Goal: Task Accomplishment & Management: Complete application form

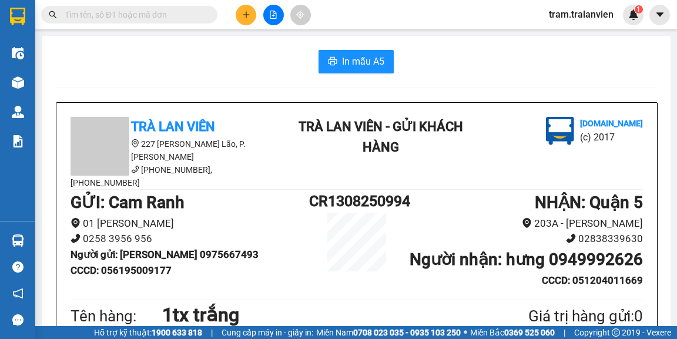
click at [243, 15] on icon "plus" at bounding box center [246, 15] width 8 height 8
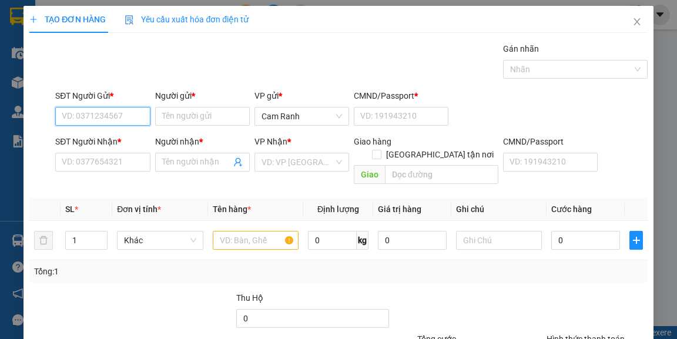
click at [100, 118] on input "SĐT Người Gửi *" at bounding box center [102, 116] width 95 height 19
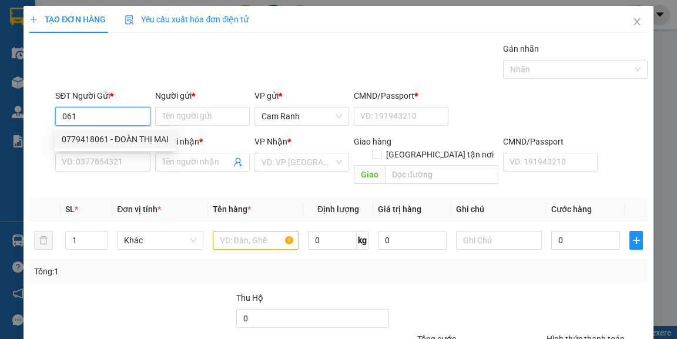
click at [115, 135] on div "0779418061 - ĐOÀN THỊ MAI" at bounding box center [115, 139] width 107 height 13
type input "0779418061"
type input "ĐOÀN THỊ MAI"
type input "056191012037"
type input "0903697376"
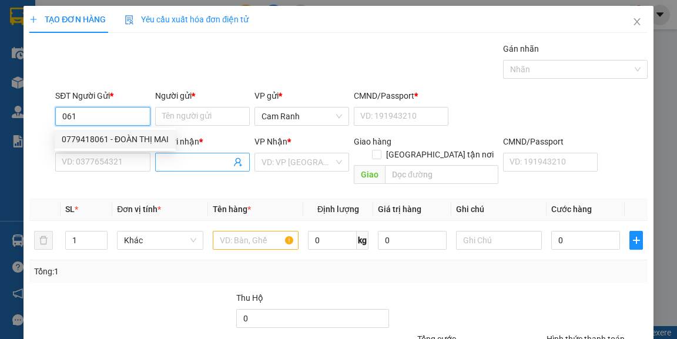
type input "hữu"
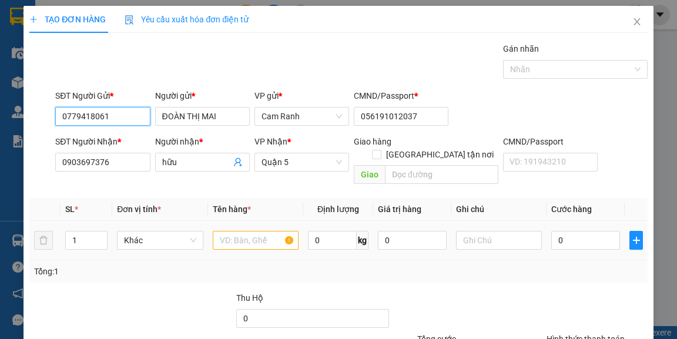
type input "0779418061"
drag, startPoint x: 223, startPoint y: 221, endPoint x: 238, endPoint y: 181, distance: 42.8
click at [223, 231] on input "text" at bounding box center [256, 240] width 86 height 19
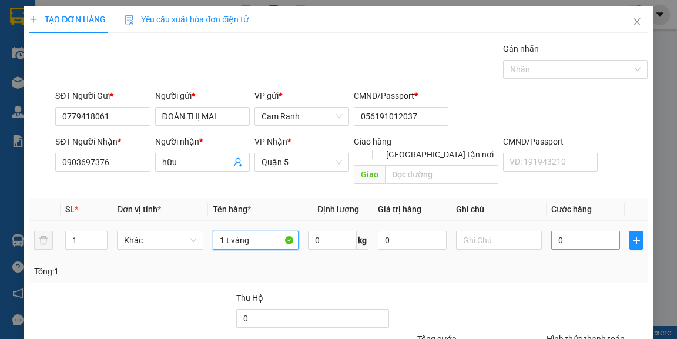
type input "1 t vàng"
click at [581, 231] on input "0" at bounding box center [585, 240] width 69 height 19
type input "5"
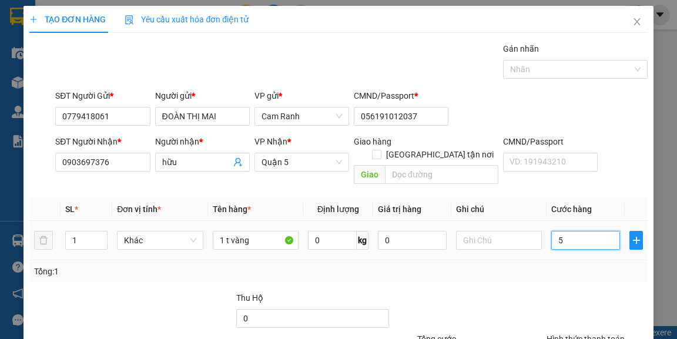
type input "55"
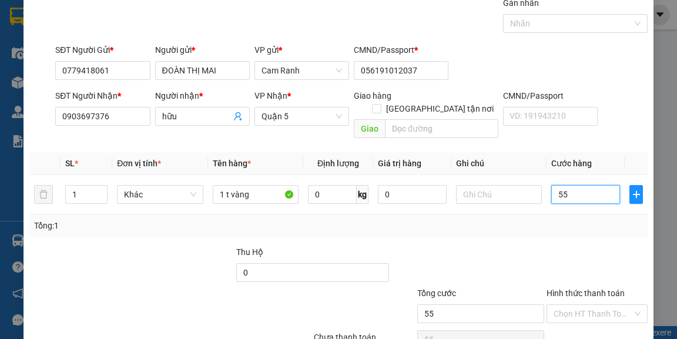
scroll to position [95, 0]
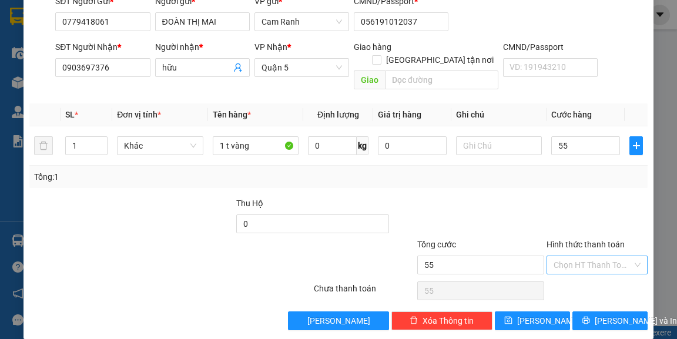
type input "55.000"
drag, startPoint x: 600, startPoint y: 243, endPoint x: 593, endPoint y: 260, distance: 17.9
click at [599, 256] on input "Hình thức thanh toán" at bounding box center [592, 265] width 79 height 18
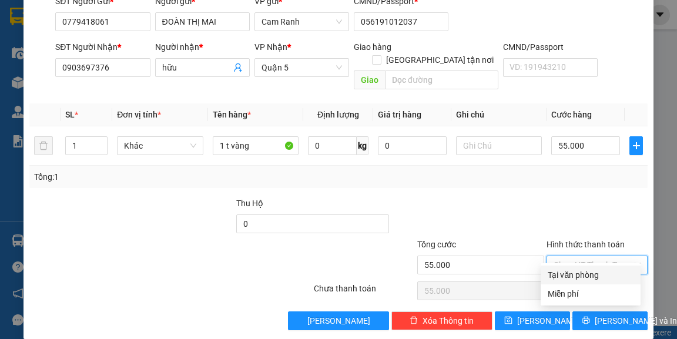
click at [585, 275] on div "Tại văn phòng" at bounding box center [590, 274] width 86 height 13
type input "0"
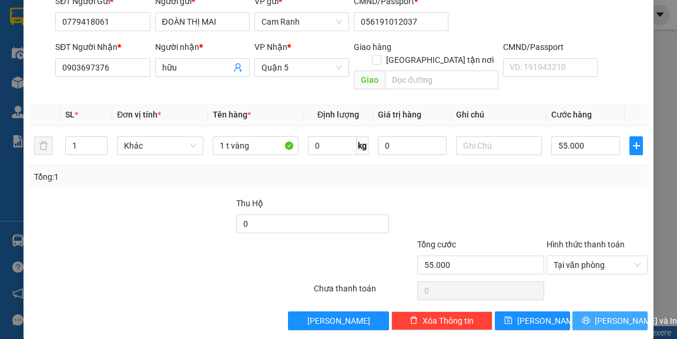
click at [601, 314] on span "[PERSON_NAME] và In" at bounding box center [635, 320] width 82 height 13
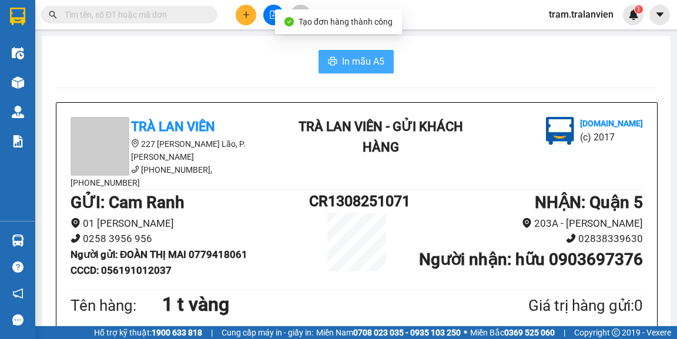
click at [371, 61] on span "In mẫu A5" at bounding box center [363, 61] width 42 height 15
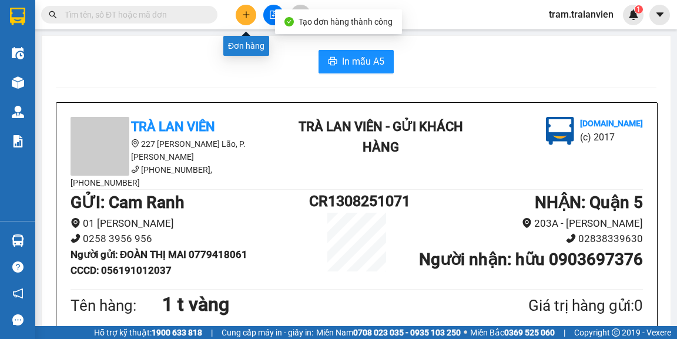
click at [240, 16] on button at bounding box center [246, 15] width 21 height 21
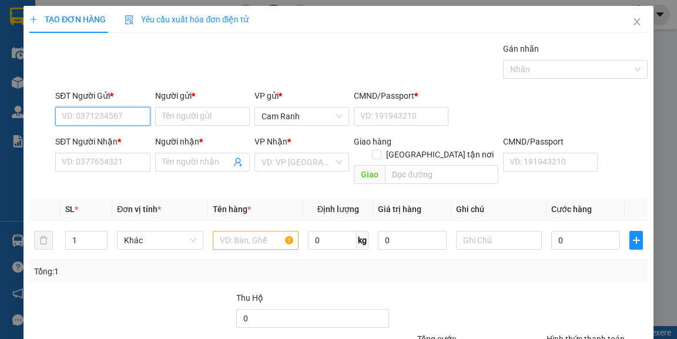
click at [103, 115] on input "SĐT Người Gửi *" at bounding box center [102, 116] width 95 height 19
click at [101, 140] on div "0976278021 - KIỆT" at bounding box center [101, 139] width 79 height 13
type input "0976278021"
type input "KIỆT"
type input "054096005638"
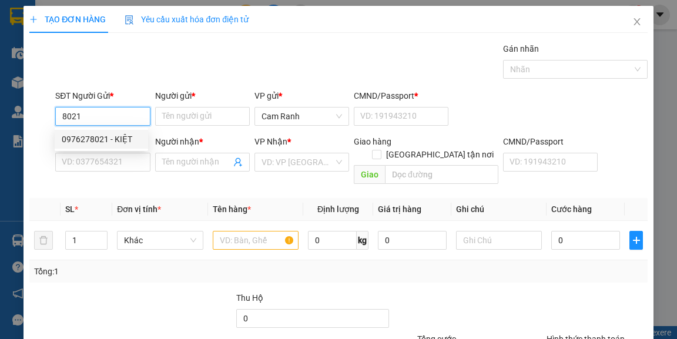
type input "0919775477"
type input "LUYẾN"
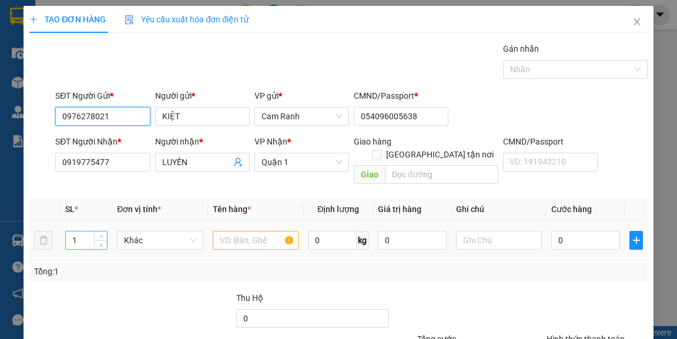
type input "0976278021"
click at [63, 229] on td "1" at bounding box center [86, 240] width 52 height 39
type input "3"
drag, startPoint x: 225, startPoint y: 227, endPoint x: 242, endPoint y: 169, distance: 60.6
click at [230, 221] on td at bounding box center [256, 240] width 96 height 39
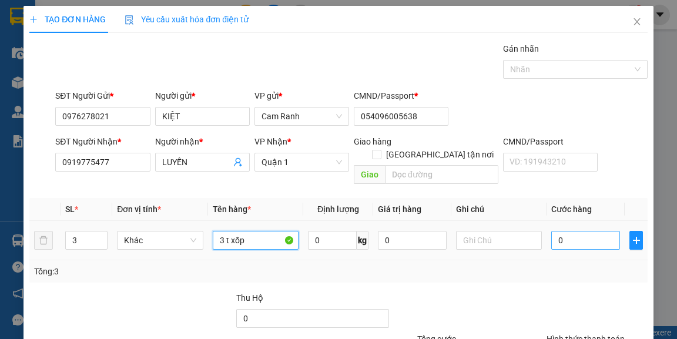
type input "3 t xốp"
click at [578, 231] on input "0" at bounding box center [585, 240] width 69 height 19
type input "2"
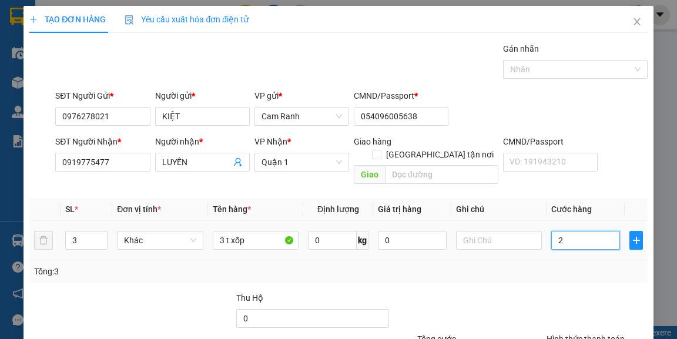
type input "27"
type input "270"
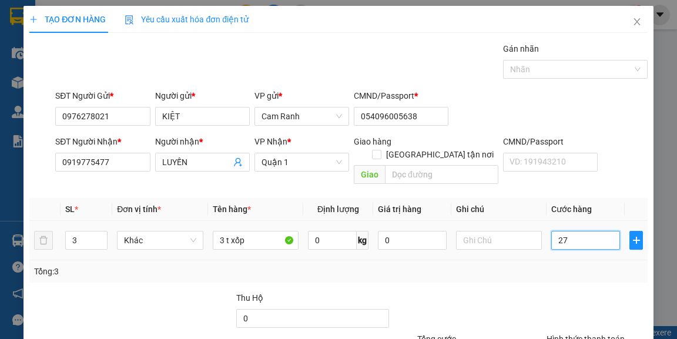
type input "270"
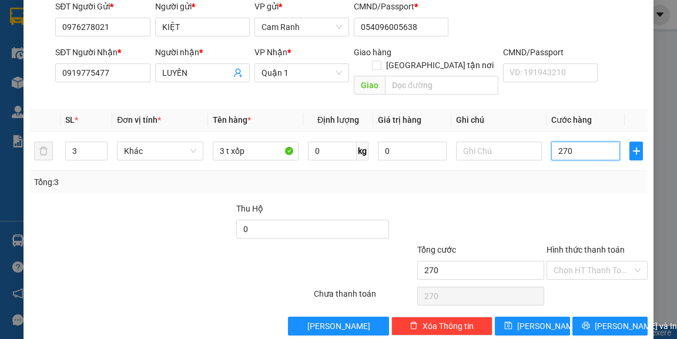
scroll to position [95, 0]
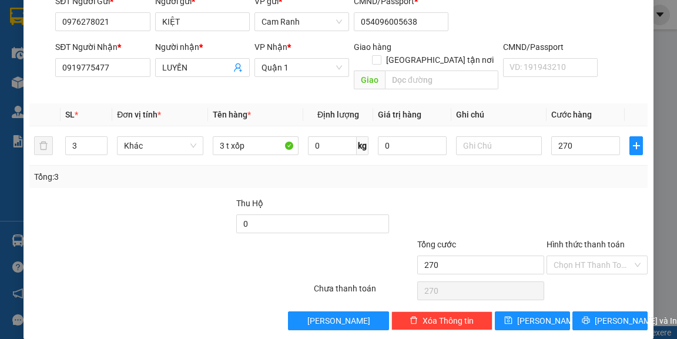
click at [587, 279] on div "Chọn HT Thanh Toán" at bounding box center [596, 290] width 103 height 23
type input "270.000"
click at [585, 258] on input "Hình thức thanh toán" at bounding box center [592, 265] width 79 height 18
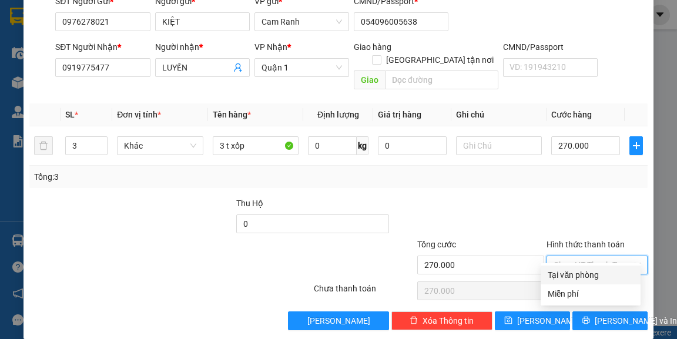
click at [571, 281] on div "Tại văn phòng" at bounding box center [590, 274] width 100 height 19
type input "0"
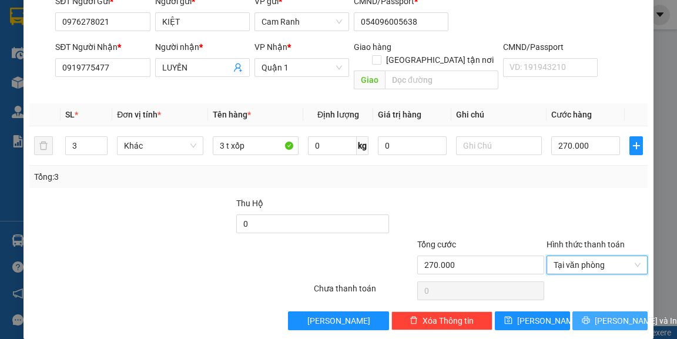
click at [608, 314] on span "[PERSON_NAME] và In" at bounding box center [635, 320] width 82 height 13
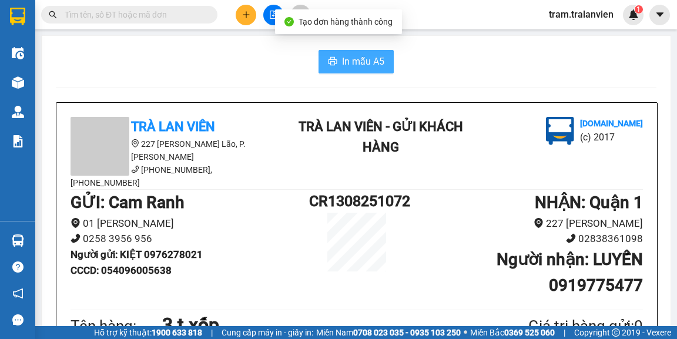
click at [374, 69] on button "In mẫu A5" at bounding box center [355, 61] width 75 height 23
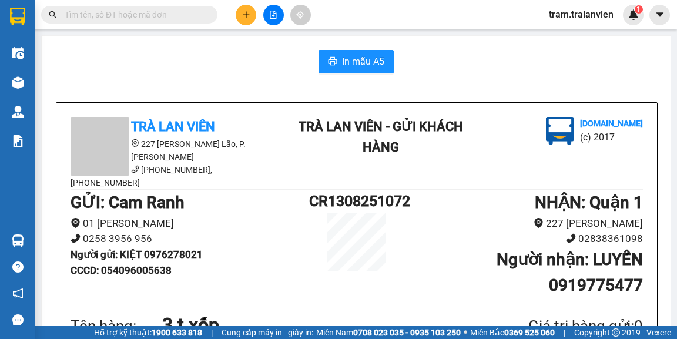
click at [242, 12] on icon "plus" at bounding box center [246, 15] width 8 height 8
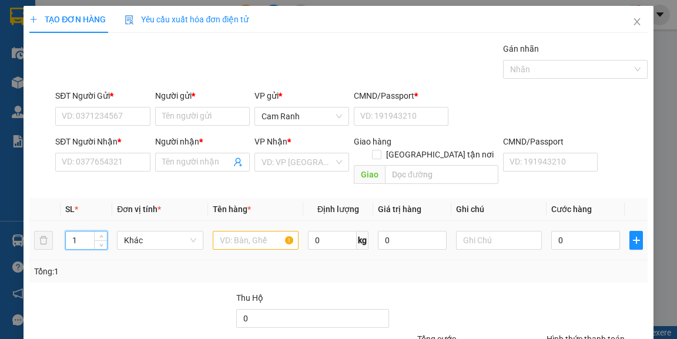
drag, startPoint x: 82, startPoint y: 224, endPoint x: 66, endPoint y: 226, distance: 16.0
click at [66, 231] on input "1" at bounding box center [87, 240] width 42 height 18
type input "2"
click at [113, 116] on input "SĐT Người Gửi *" at bounding box center [102, 116] width 95 height 19
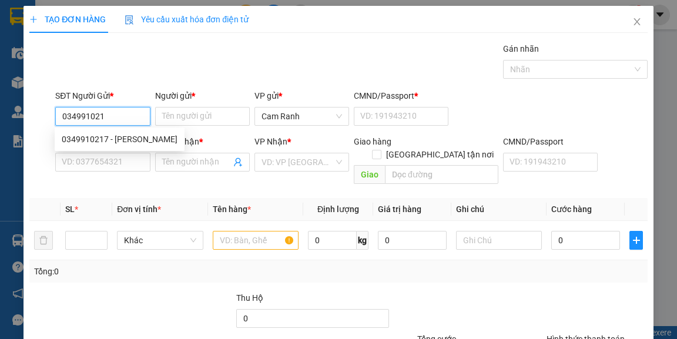
type input "0349910217"
click at [127, 140] on div "0349910217 - [PERSON_NAME]" at bounding box center [120, 139] width 116 height 13
type input "[PERSON_NAME]"
type input "056164004613"
type input "0902395758"
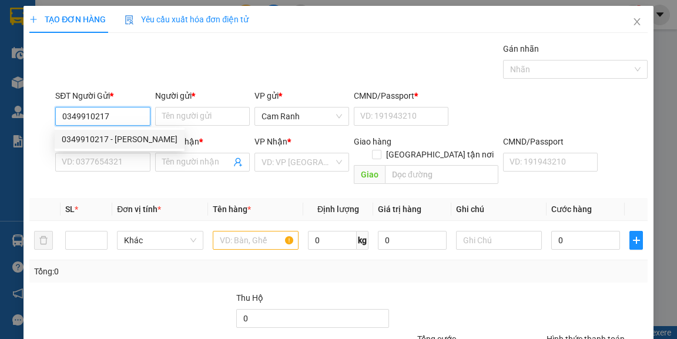
type input "[PERSON_NAME]"
drag, startPoint x: 115, startPoint y: 115, endPoint x: 60, endPoint y: 115, distance: 54.0
click at [60, 115] on input "0349910217" at bounding box center [102, 116] width 95 height 19
type input "0349910217"
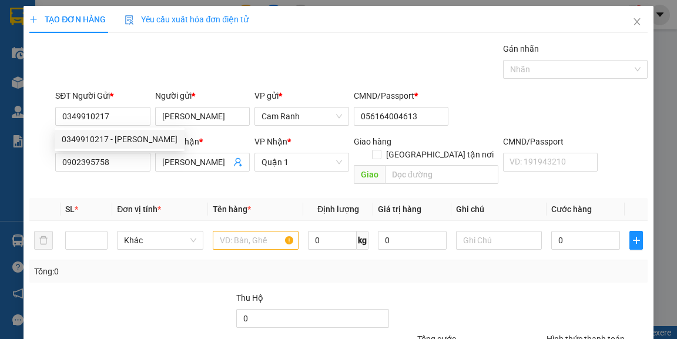
click at [107, 198] on th "SL *" at bounding box center [86, 209] width 52 height 23
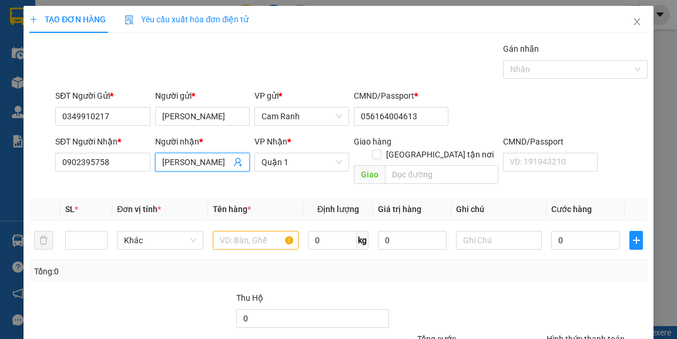
click at [200, 165] on input "[PERSON_NAME]" at bounding box center [196, 162] width 69 height 13
click at [240, 231] on input "text" at bounding box center [256, 240] width 86 height 19
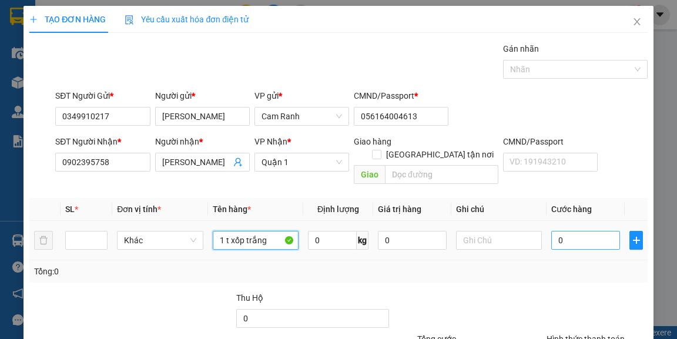
type input "1 t xốp trắng"
click at [562, 233] on input "0" at bounding box center [585, 240] width 69 height 19
type input "4"
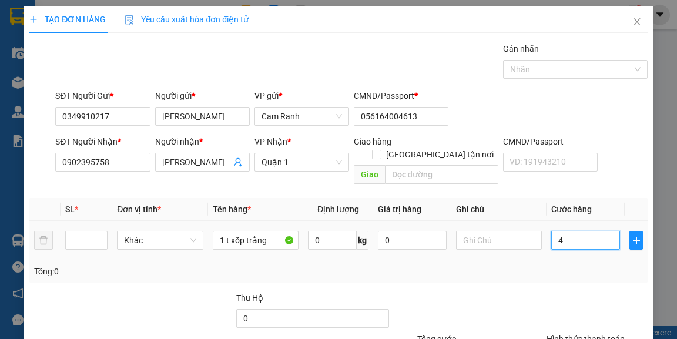
type input "40"
type input "40.000"
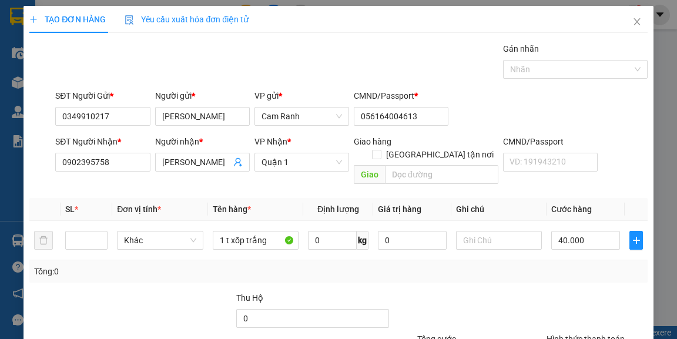
type input "0"
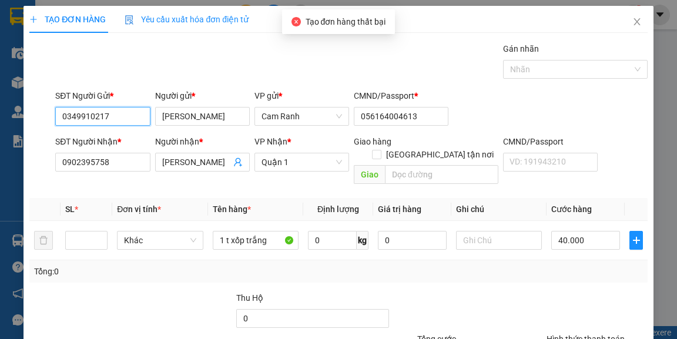
drag, startPoint x: 117, startPoint y: 113, endPoint x: 35, endPoint y: 103, distance: 82.8
click at [35, 103] on div "SĐT Người Gửi * 0349910217 0349910217 Người gửi * [PERSON_NAME] VP gửi * [PERSO…" at bounding box center [338, 109] width 620 height 41
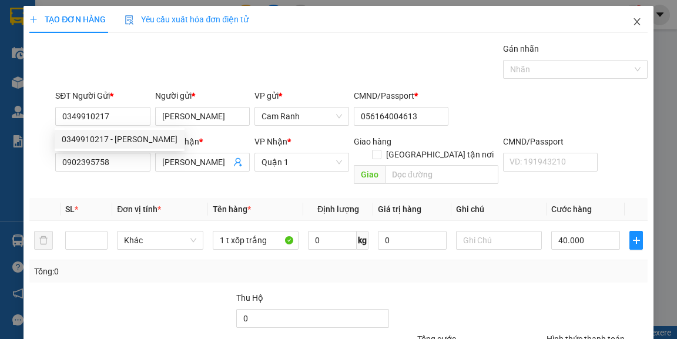
click at [632, 23] on icon "close" at bounding box center [636, 21] width 9 height 9
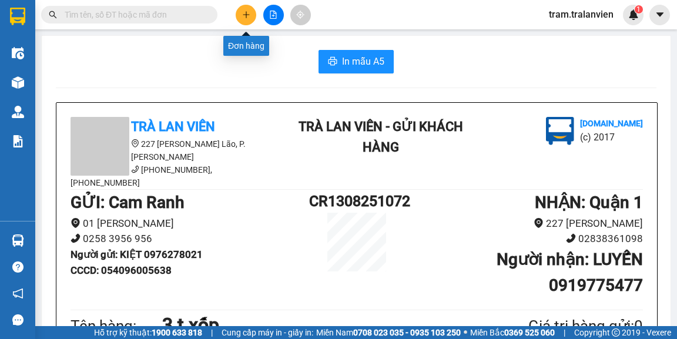
click at [248, 14] on icon "plus" at bounding box center [246, 15] width 8 height 8
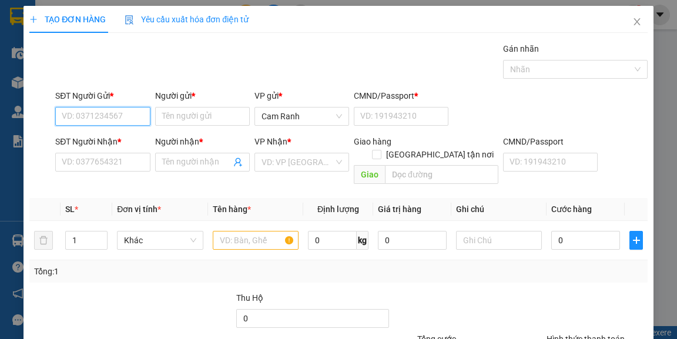
paste input "0349910217"
type input "0349910217"
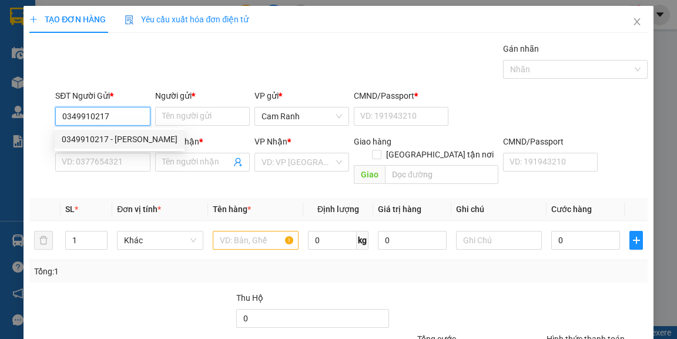
click at [144, 137] on div "0349910217 - [PERSON_NAME]" at bounding box center [120, 139] width 116 height 13
type input "[PERSON_NAME]"
type input "056164004613"
type input "0902395758"
type input "[PERSON_NAME]"
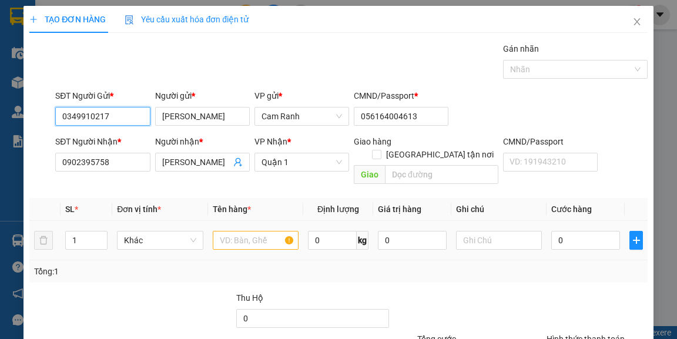
type input "0349910217"
drag, startPoint x: 261, startPoint y: 231, endPoint x: 261, endPoint y: 212, distance: 18.8
click at [261, 231] on input "text" at bounding box center [256, 240] width 86 height 19
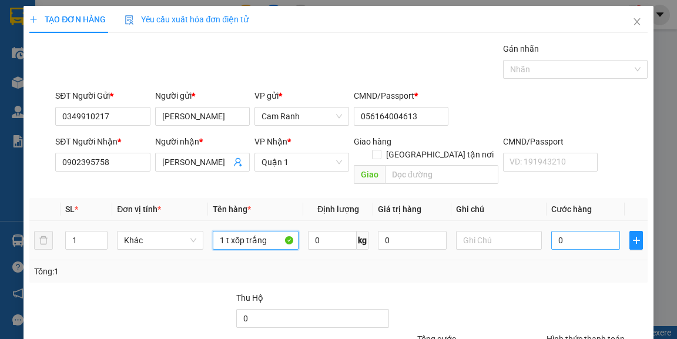
type input "1 t xốp trắng"
click at [590, 231] on input "0" at bounding box center [585, 240] width 69 height 19
type input "4"
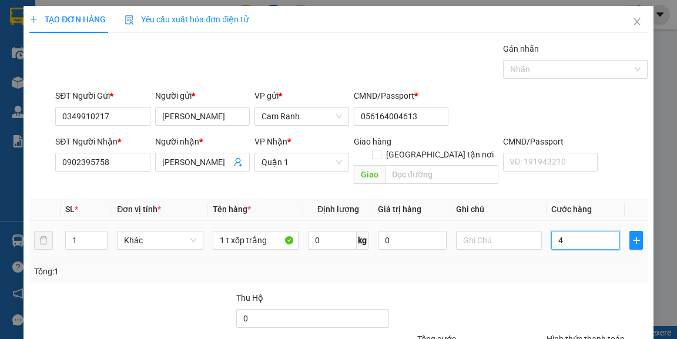
type input "40"
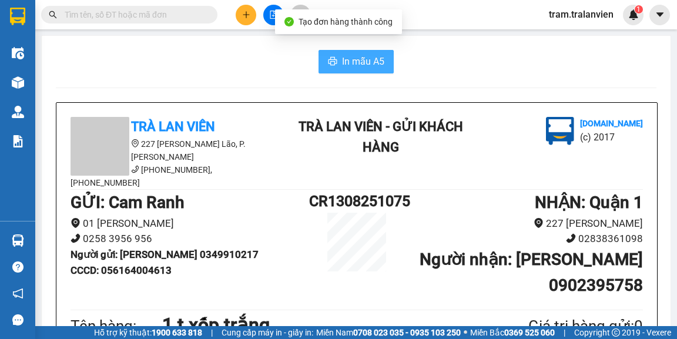
click at [360, 63] on span "In mẫu A5" at bounding box center [363, 61] width 42 height 15
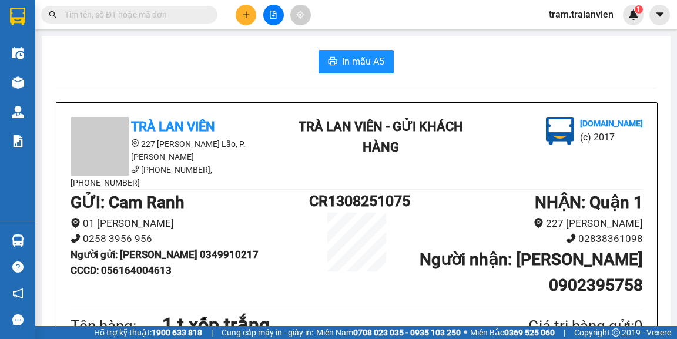
click at [243, 14] on icon "plus" at bounding box center [246, 15] width 8 height 8
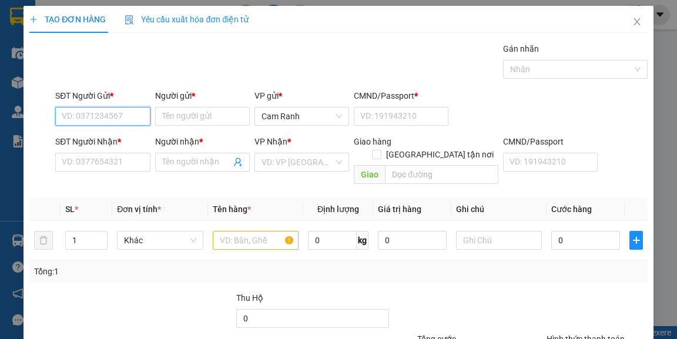
paste input "0349910217"
type input "0349910217"
click at [129, 124] on input "0349910217" at bounding box center [102, 116] width 95 height 19
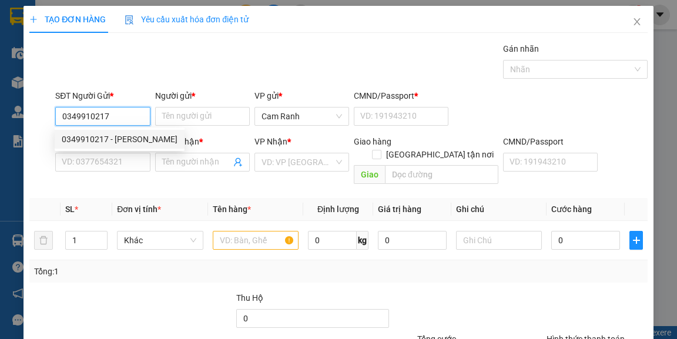
click at [127, 133] on div "0349910217 - [PERSON_NAME]" at bounding box center [120, 139] width 116 height 13
type input "[PERSON_NAME]"
type input "056164004613"
type input "0902395758"
type input "[PERSON_NAME]"
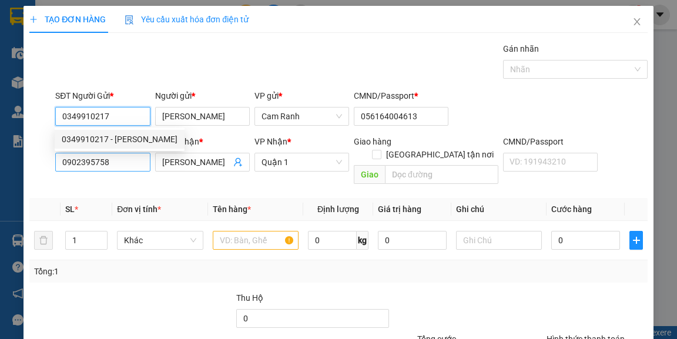
type input "0349910217"
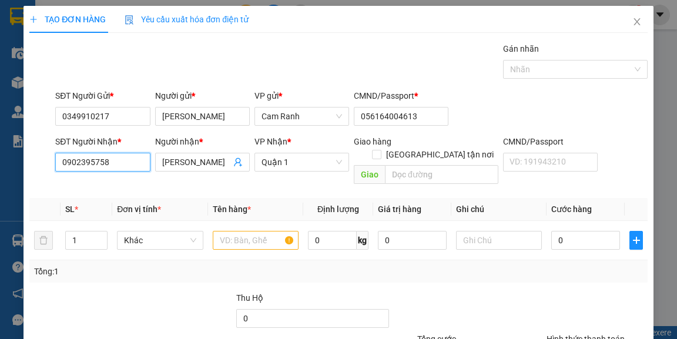
drag, startPoint x: 134, startPoint y: 156, endPoint x: 25, endPoint y: 159, distance: 109.3
click at [25, 159] on div "TẠO ĐƠN HÀNG Yêu cầu xuất hóa đơn điện tử Transit Pickup Surcharge Ids Transit …" at bounding box center [337, 220] width 629 height 428
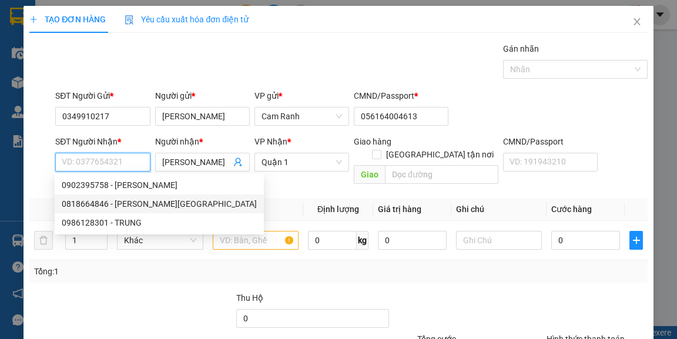
click at [133, 200] on div "0818664846 - [PERSON_NAME][GEOGRAPHIC_DATA]" at bounding box center [159, 203] width 195 height 13
type input "0818664846"
type input "[PERSON_NAME]"
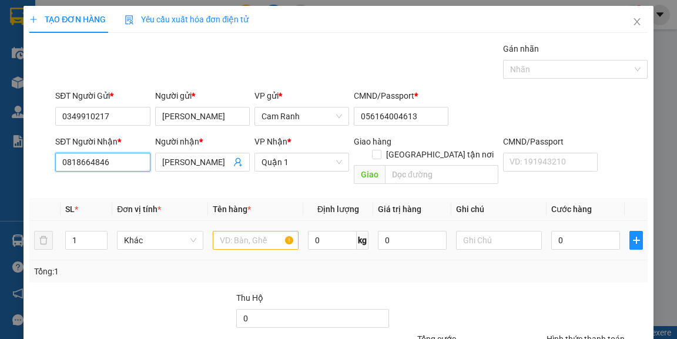
type input "0818664846"
drag, startPoint x: 226, startPoint y: 226, endPoint x: 228, endPoint y: 210, distance: 15.4
click at [226, 231] on input "text" at bounding box center [256, 240] width 86 height 19
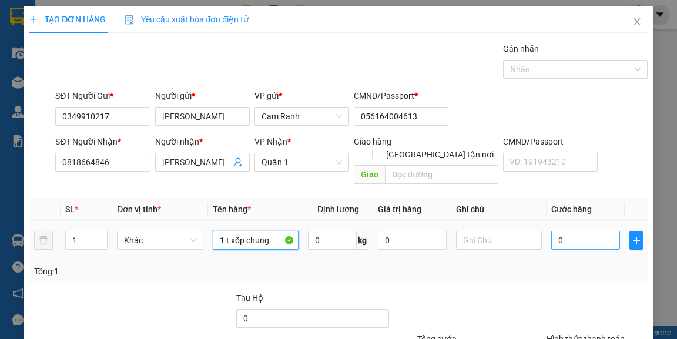
type input "1 t xốp chung"
click at [562, 231] on input "0" at bounding box center [585, 240] width 69 height 19
type input "4"
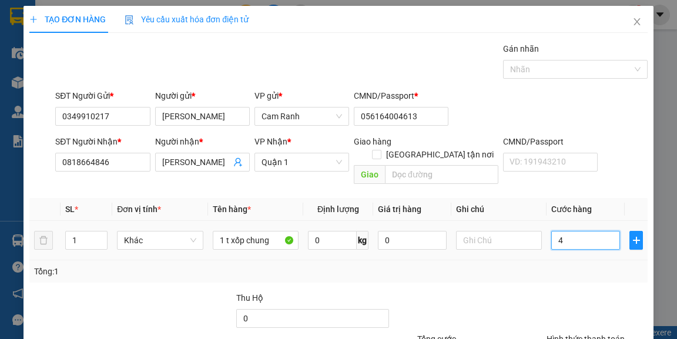
type input "40"
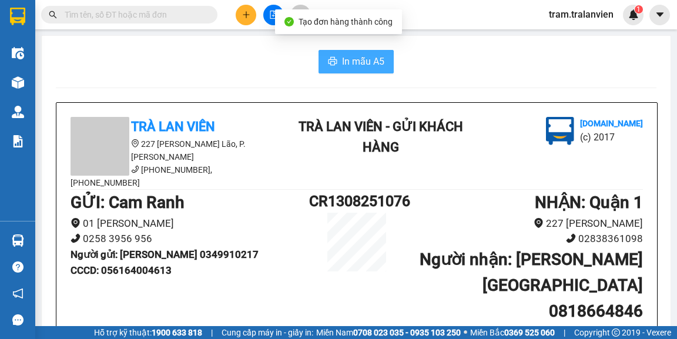
click at [371, 67] on span "In mẫu A5" at bounding box center [363, 61] width 42 height 15
